Goal: Transaction & Acquisition: Purchase product/service

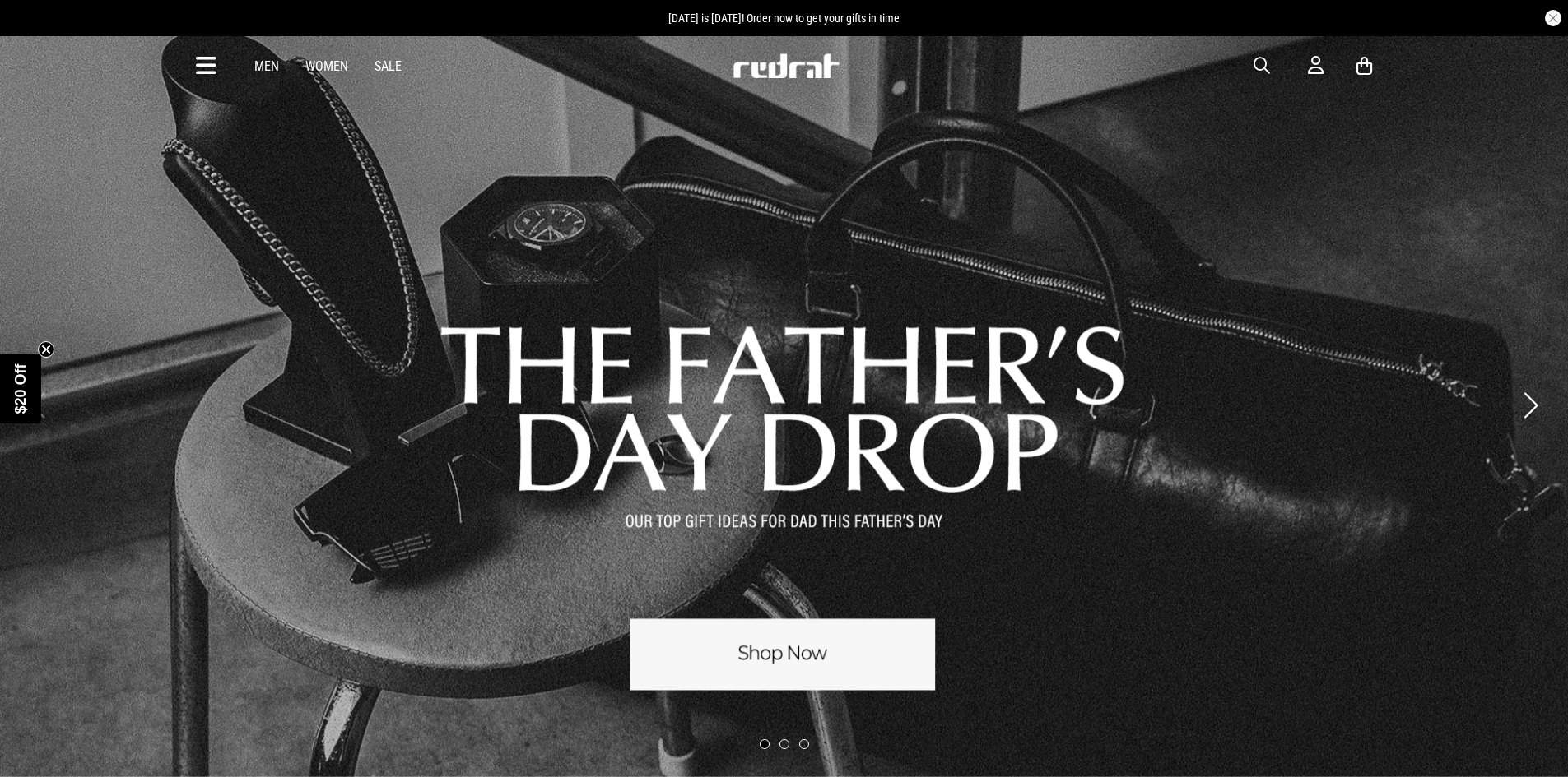
click at [264, 65] on link "Men" at bounding box center [266, 66] width 25 height 16
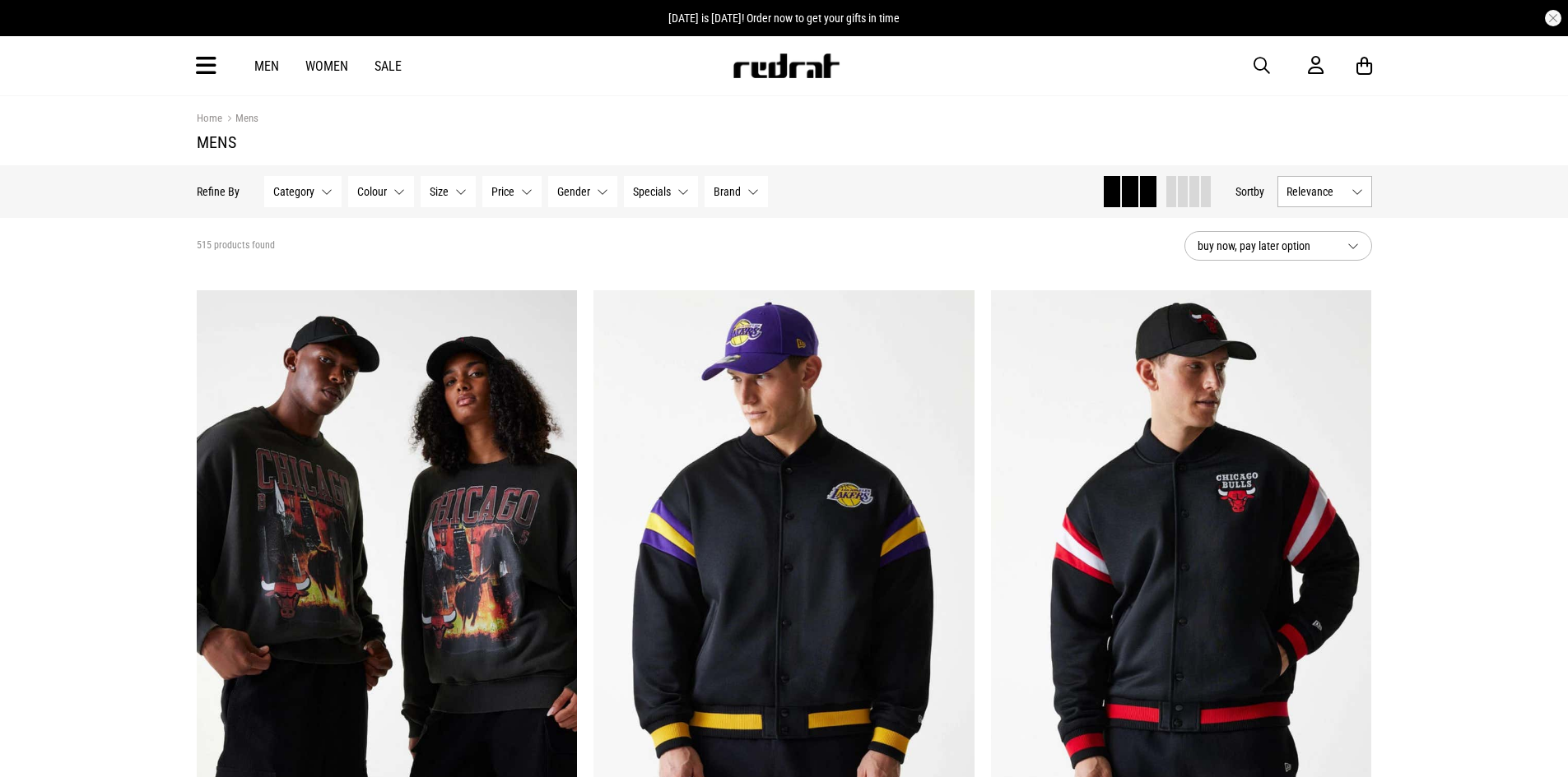
click at [203, 66] on icon at bounding box center [206, 66] width 21 height 27
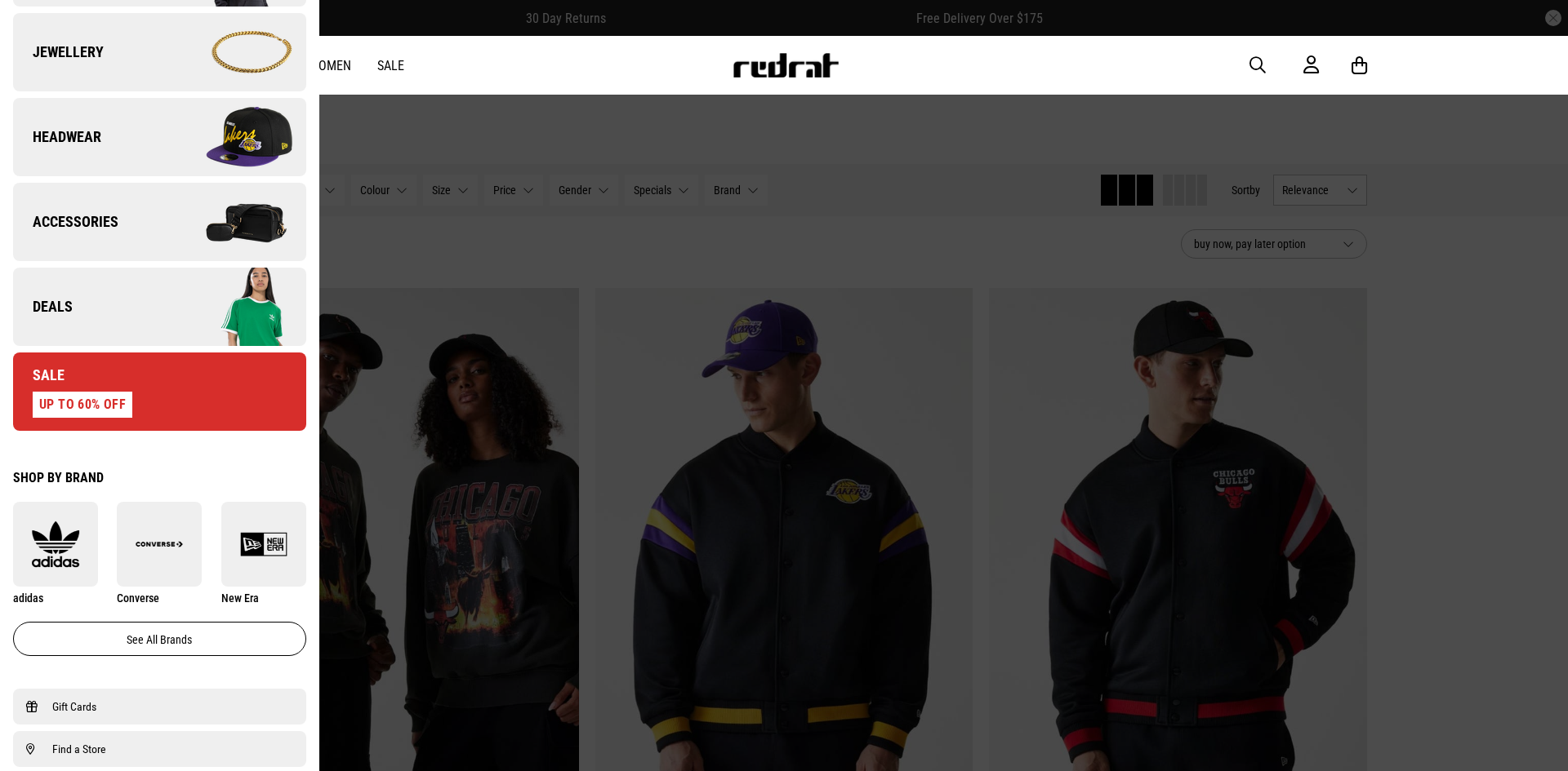
scroll to position [245, 0]
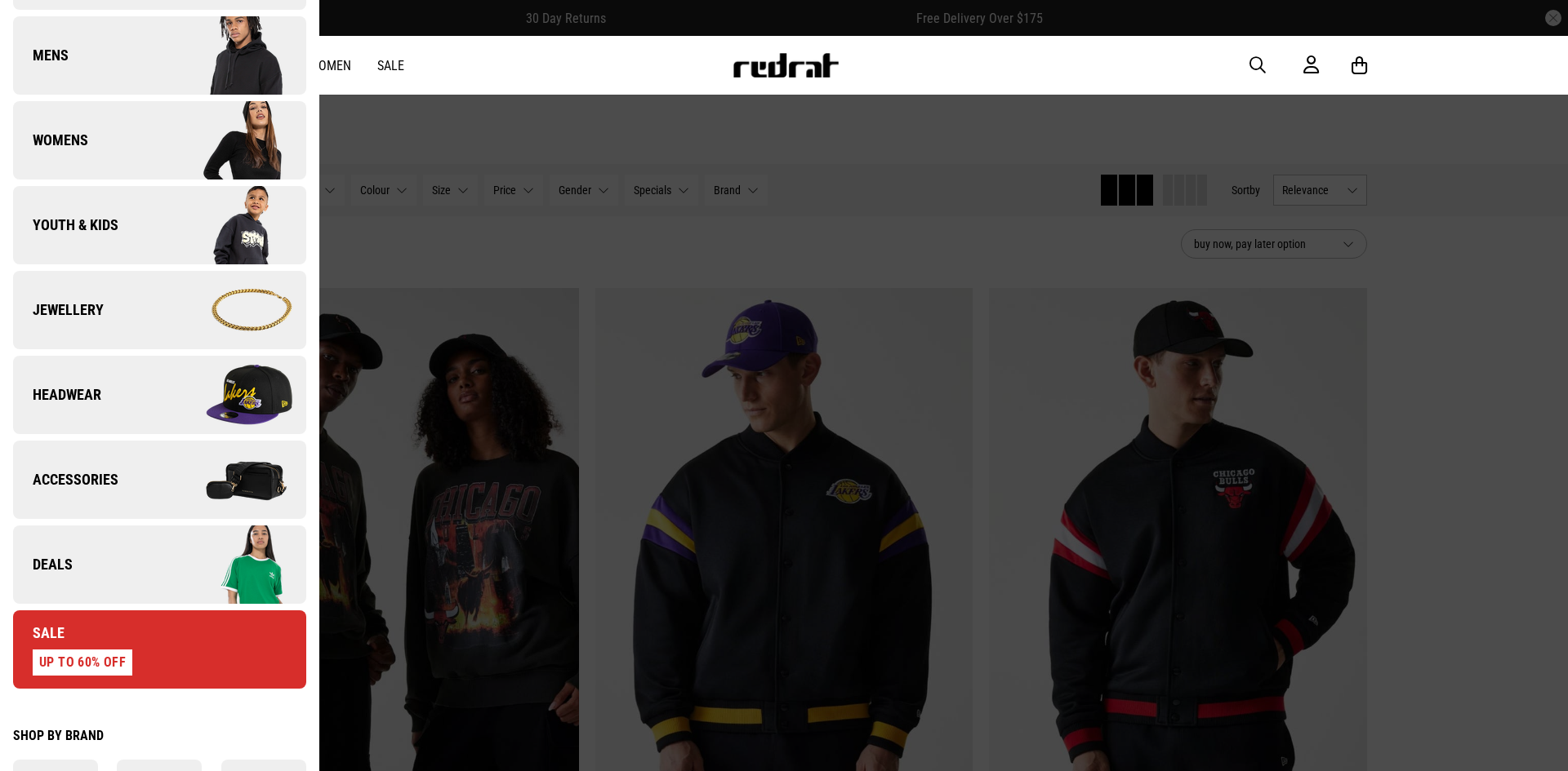
click at [86, 632] on div "Sale UP TO 60% OFF" at bounding box center [72, 650] width 119 height 52
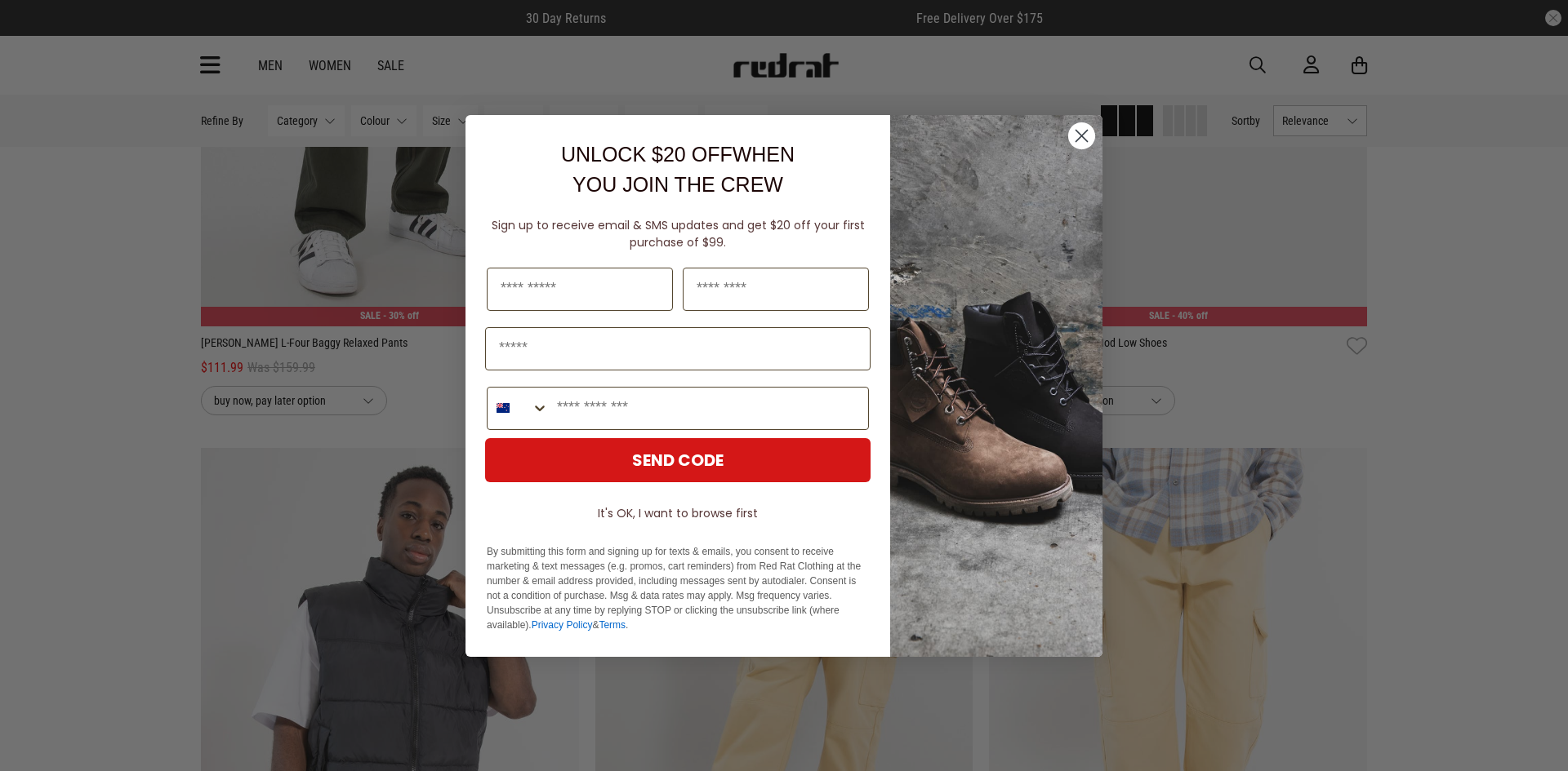
click at [1083, 132] on circle "Close dialog" at bounding box center [1082, 135] width 27 height 27
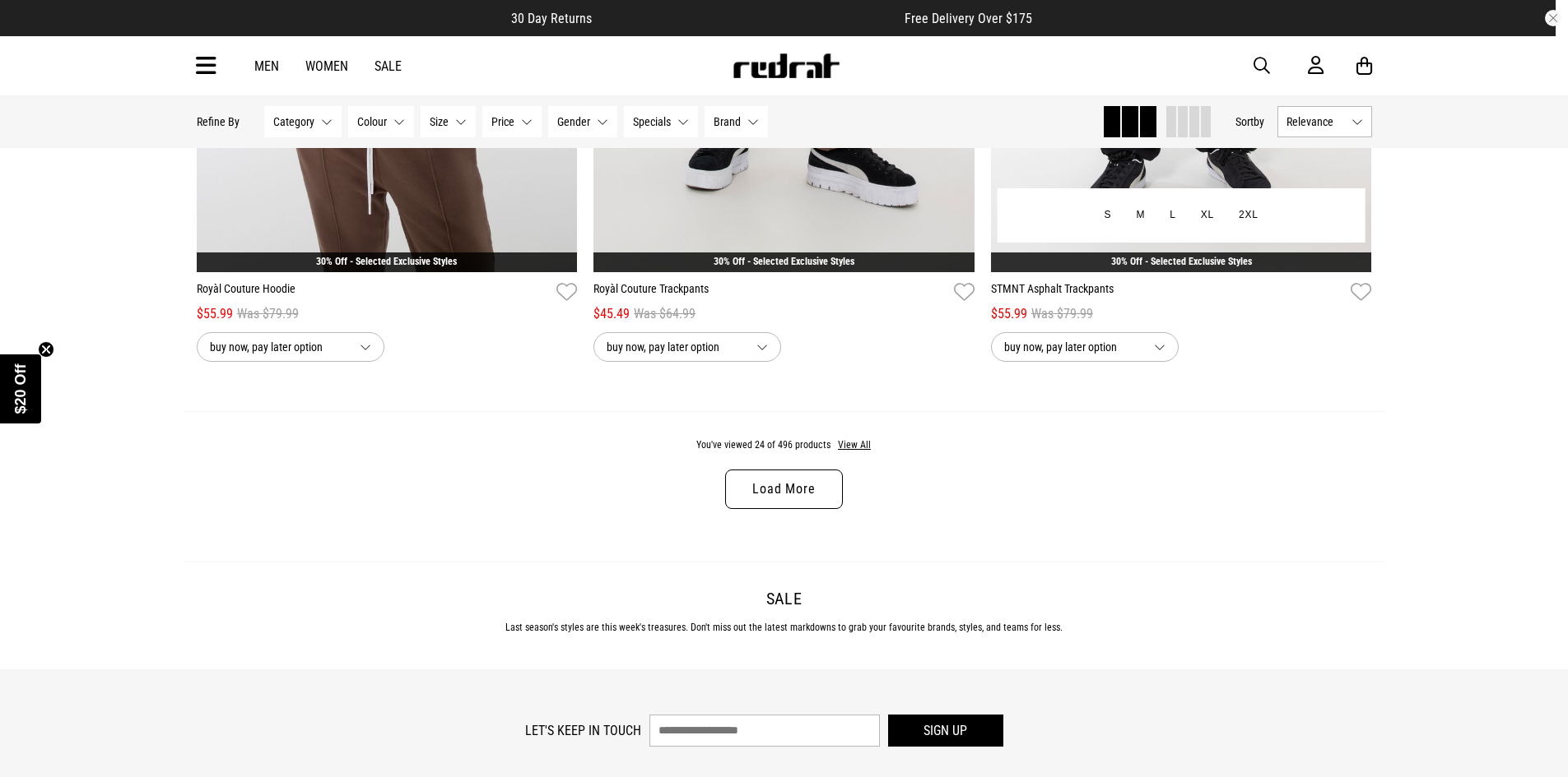
scroll to position [5182, 0]
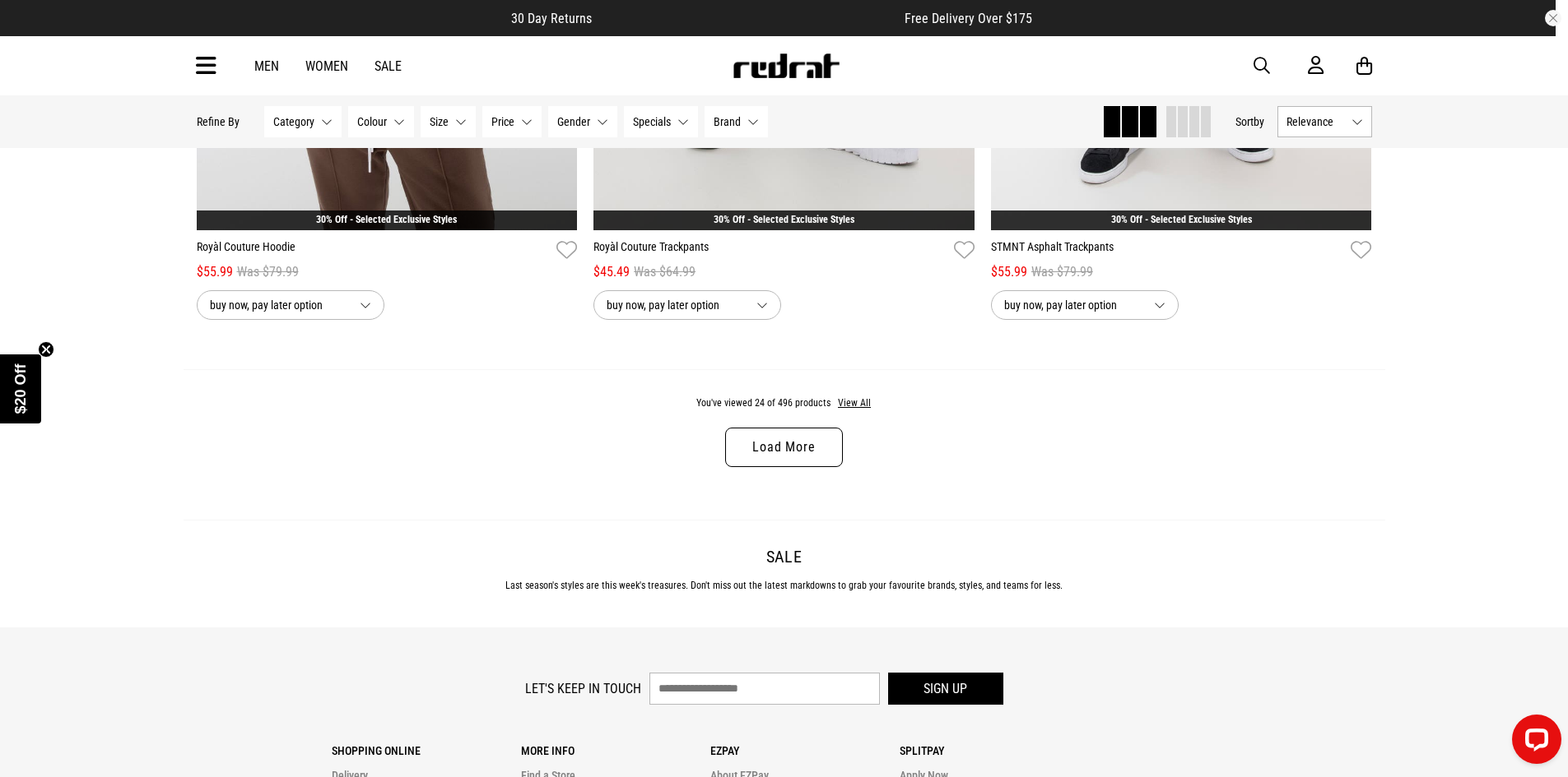
click at [802, 453] on link "Load More" at bounding box center [784, 448] width 117 height 40
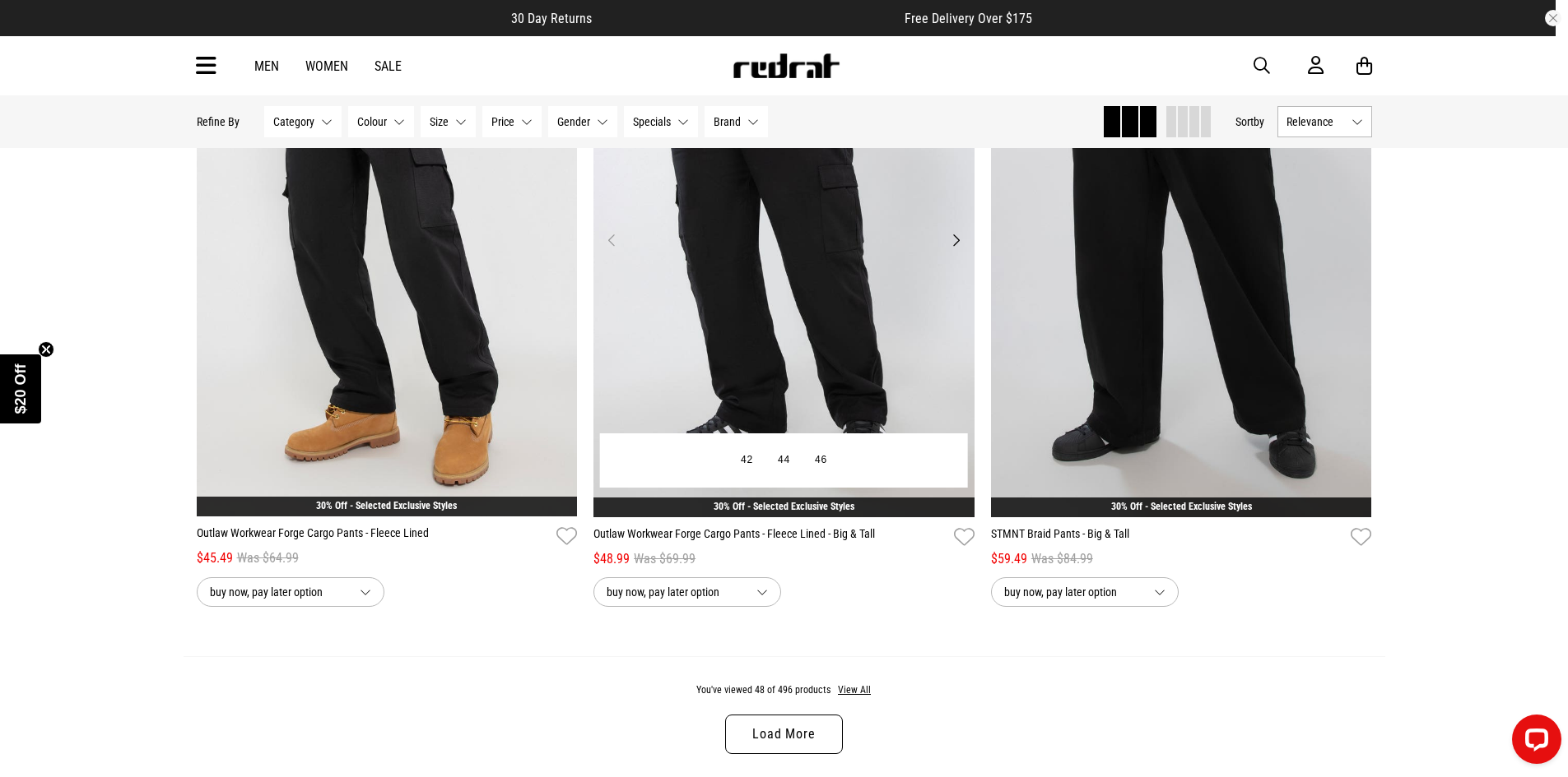
scroll to position [10117, 0]
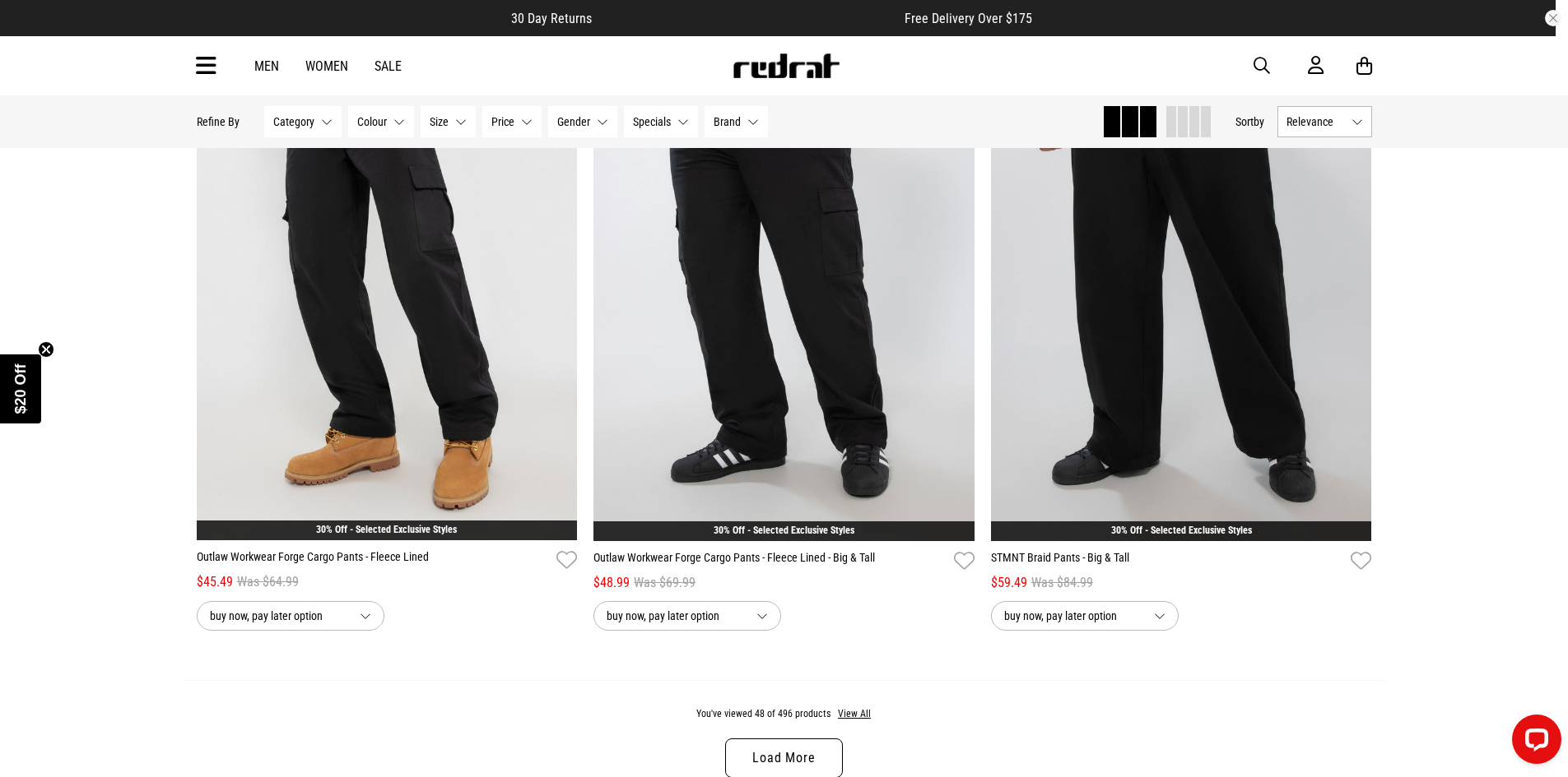
click at [776, 767] on link "Load More" at bounding box center [784, 758] width 117 height 40
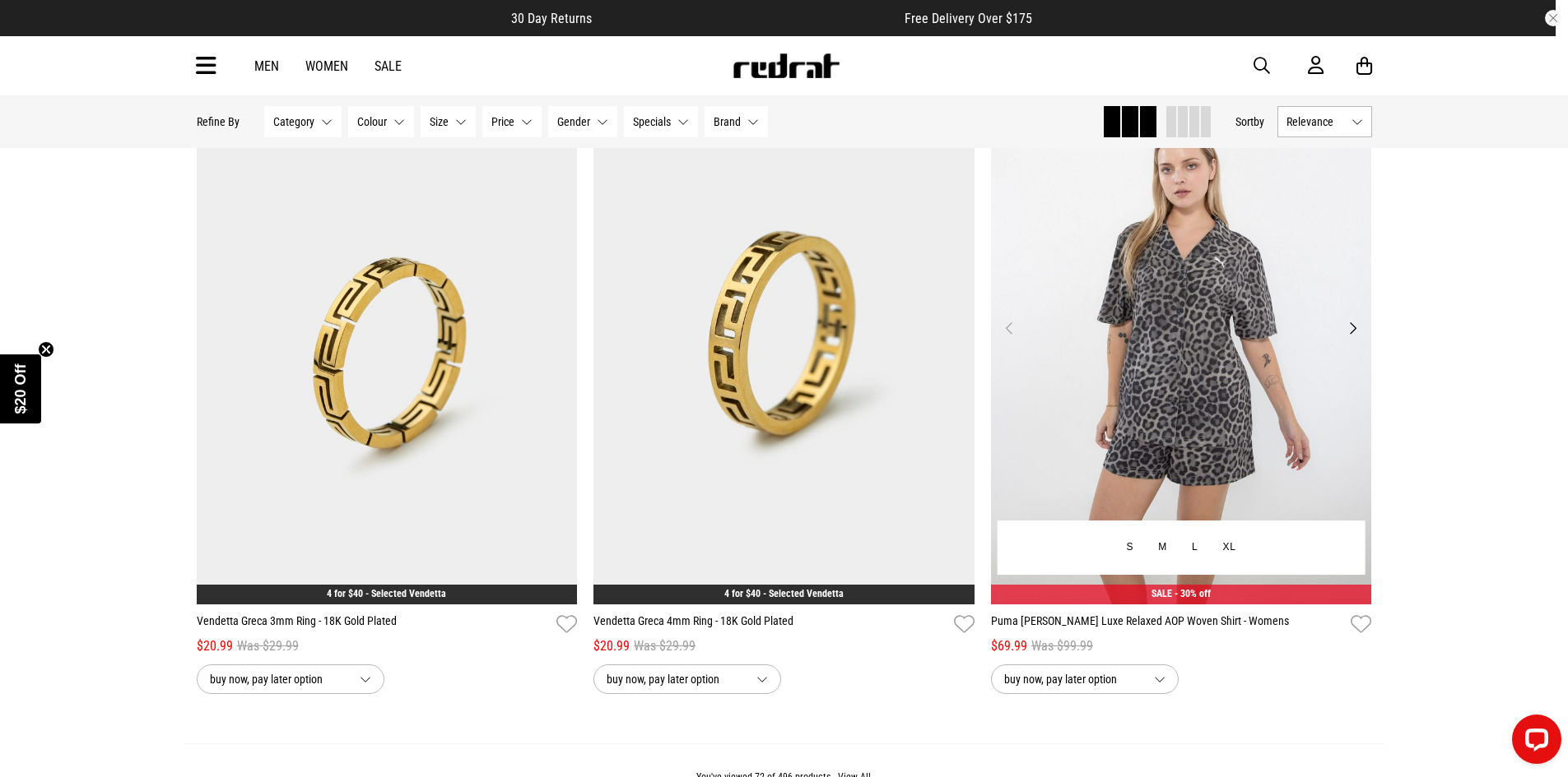
scroll to position [15546, 0]
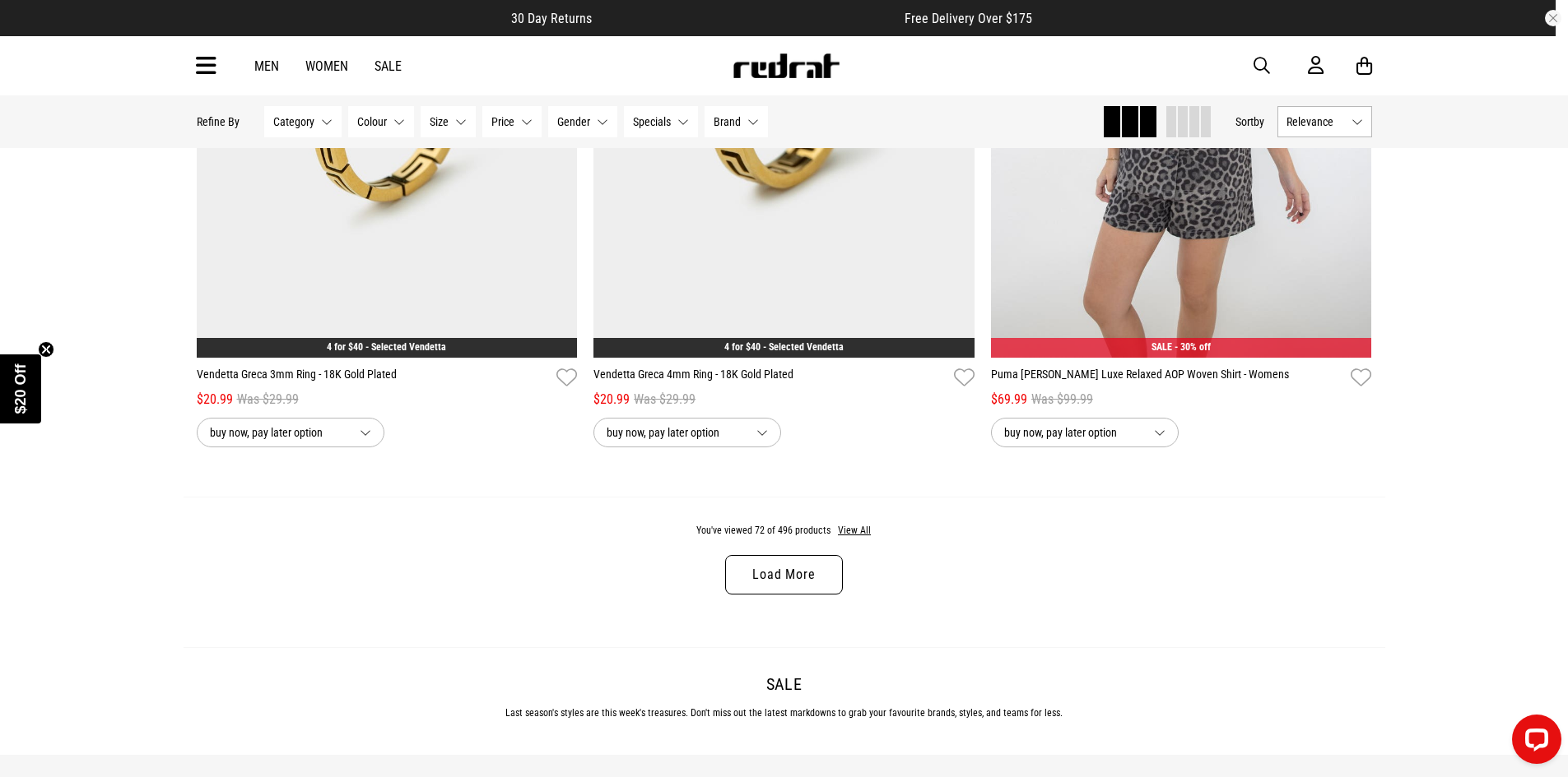
click at [776, 595] on link "Load More" at bounding box center [784, 575] width 117 height 40
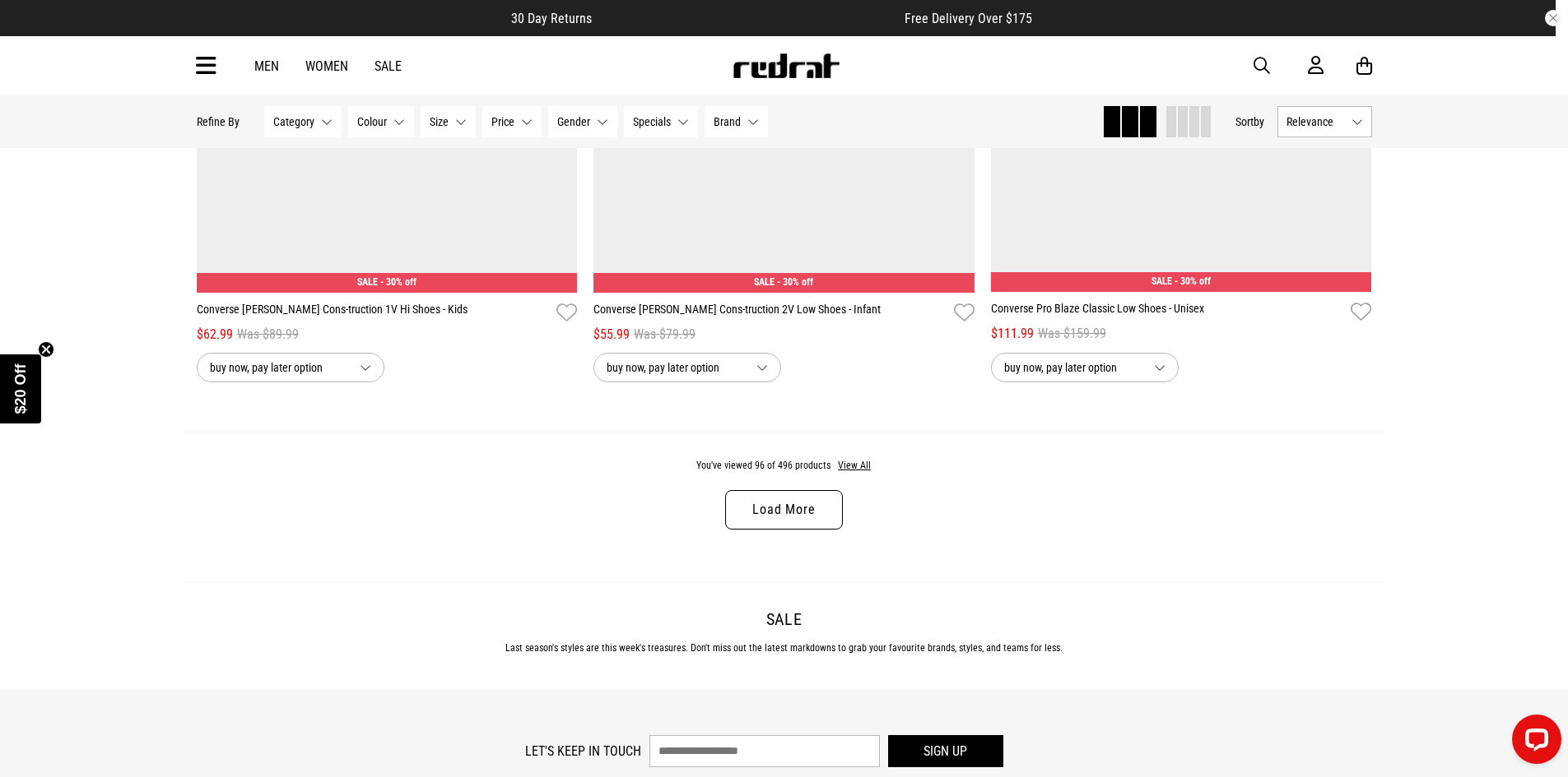
scroll to position [20881, 0]
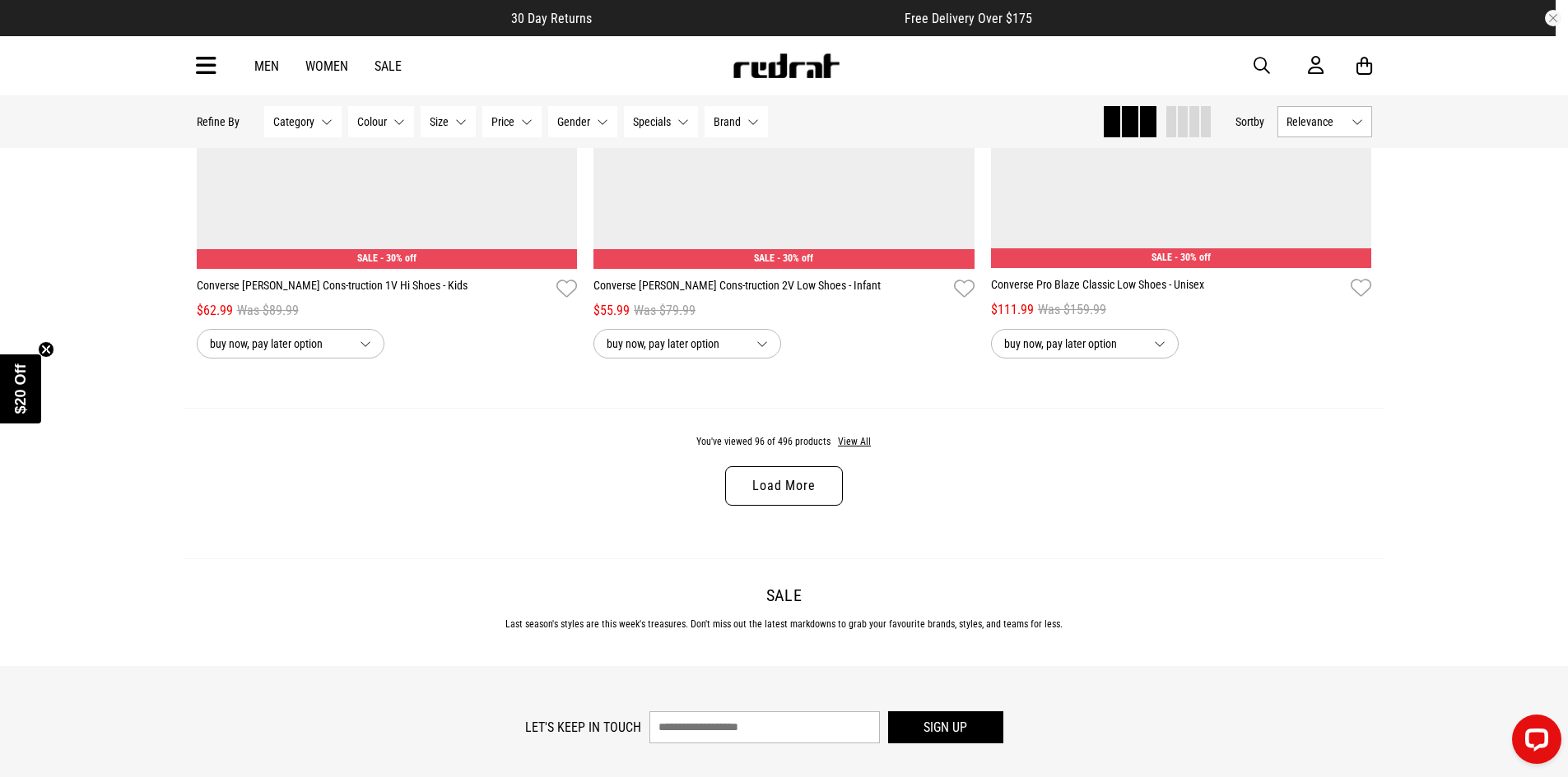
click at [785, 506] on link "Load More" at bounding box center [784, 486] width 117 height 40
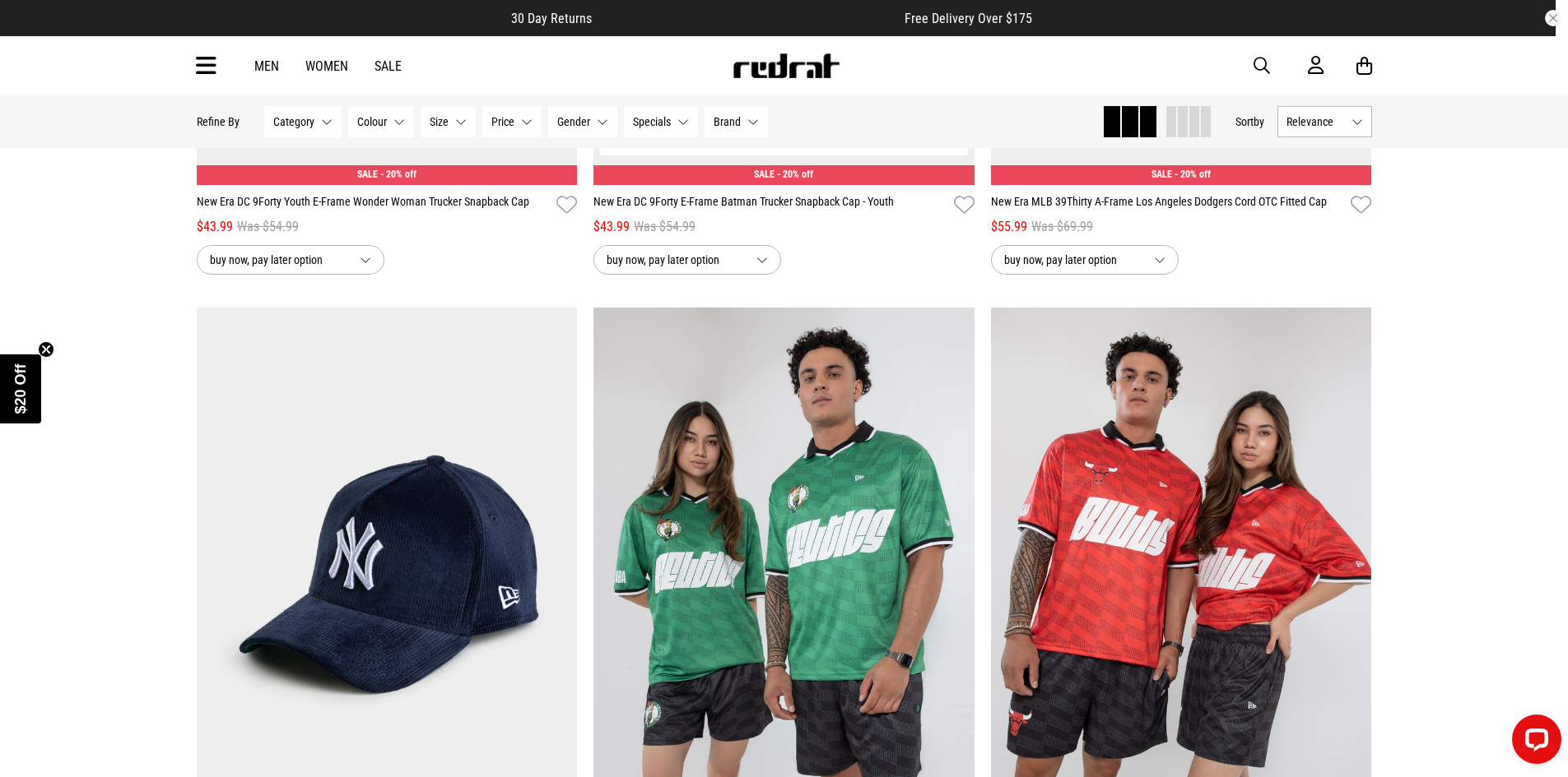
scroll to position [23101, 0]
